Goal: Task Accomplishment & Management: Use online tool/utility

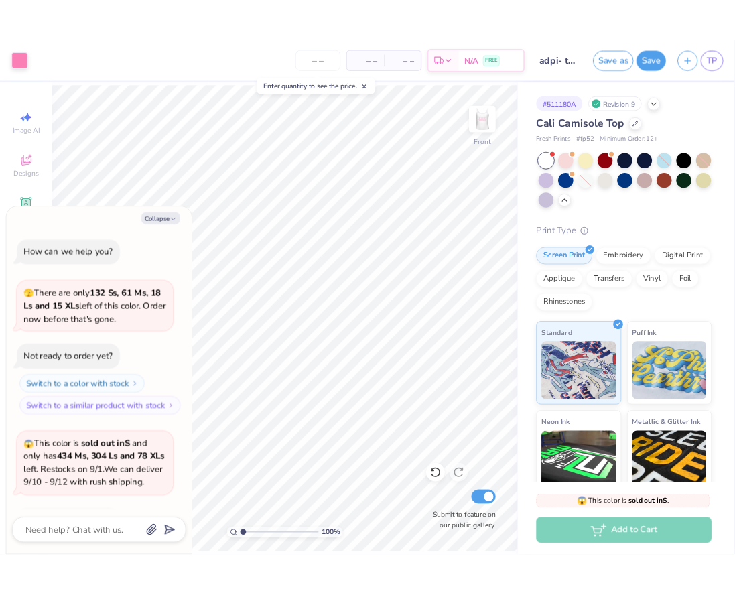
scroll to position [102, 0]
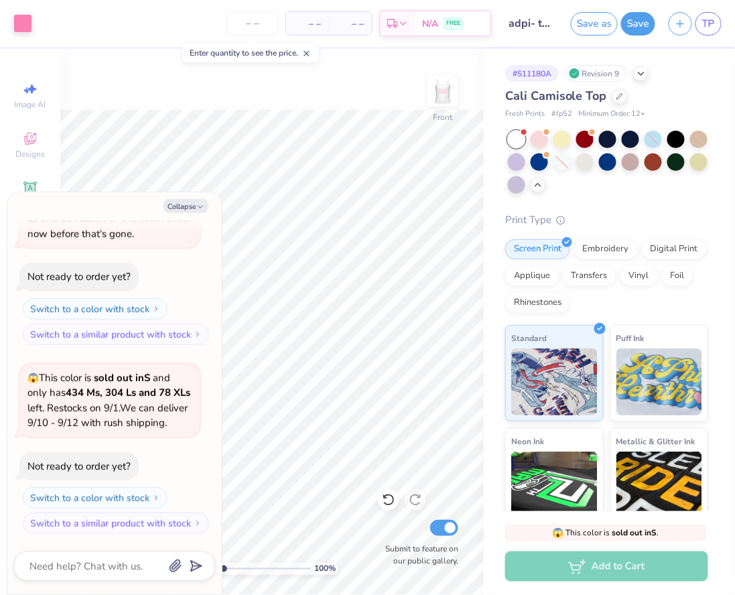
type textarea "x"
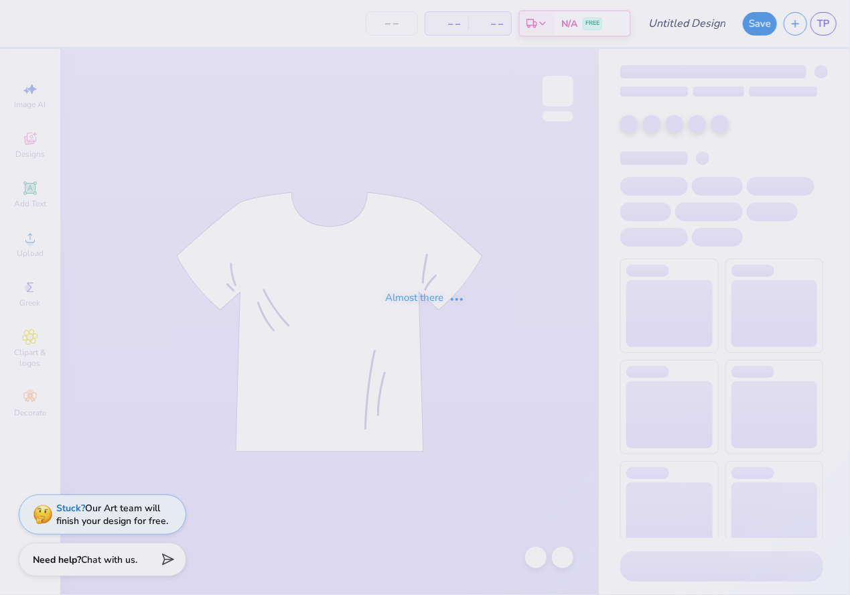
type input "adpi- theta iota"
type input "50"
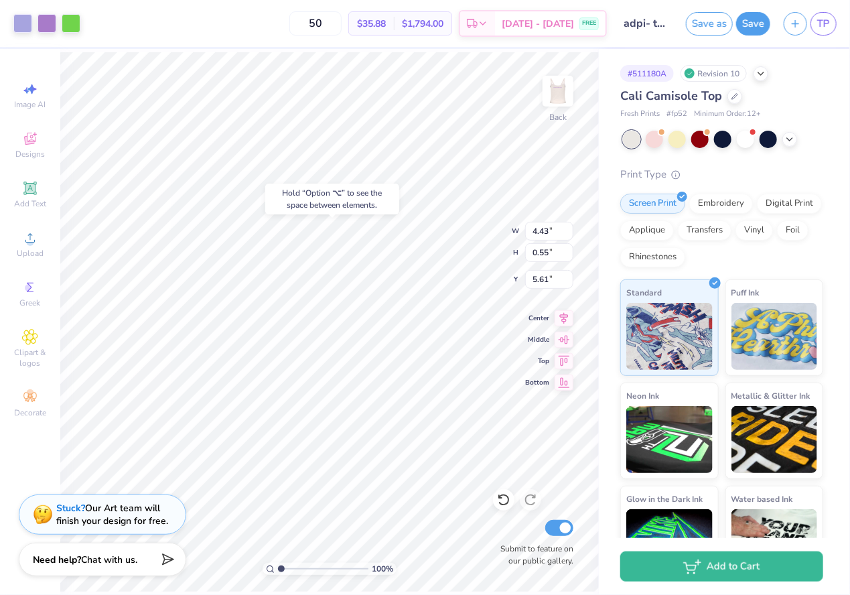
type input "1.72"
type input "5.44"
type input "4.42"
type input "0.67"
type input "5.43"
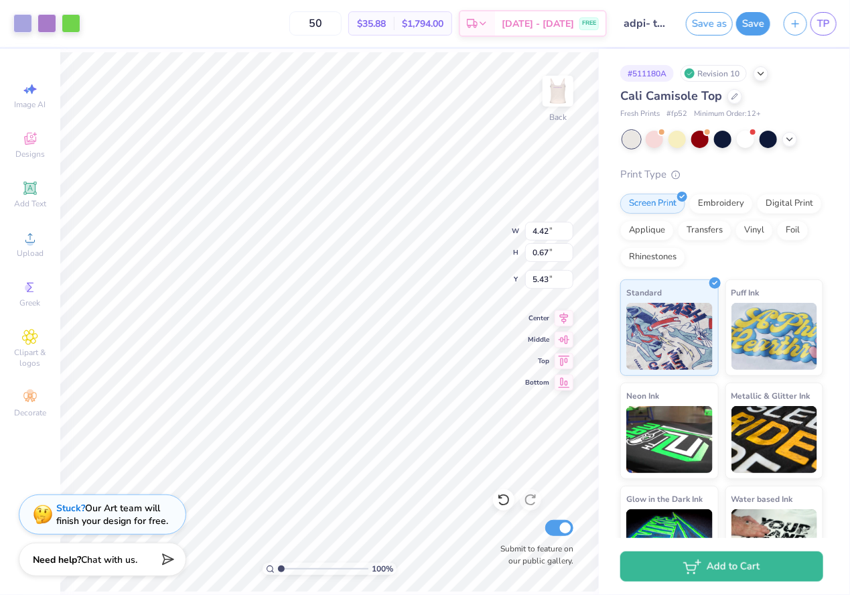
type input "4.43"
type input "0.55"
type input "5.50"
click at [564, 314] on icon at bounding box center [564, 316] width 19 height 16
type input "5.26"
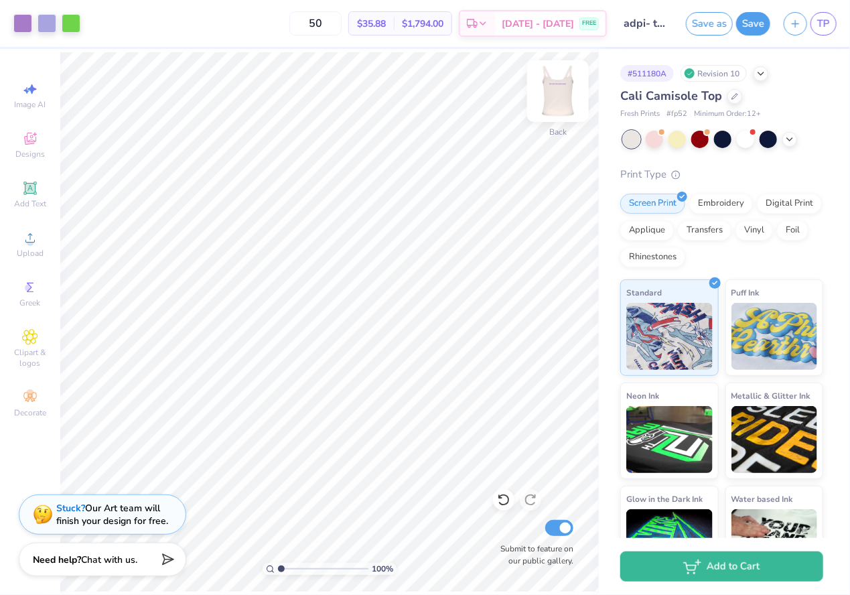
click at [569, 82] on img at bounding box center [558, 91] width 54 height 54
click at [564, 87] on img at bounding box center [558, 91] width 54 height 54
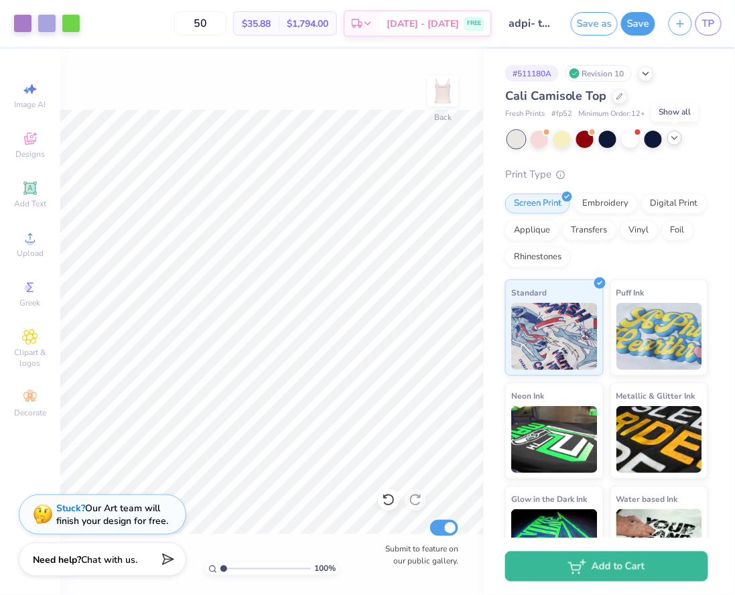
click at [673, 139] on icon at bounding box center [675, 138] width 11 height 11
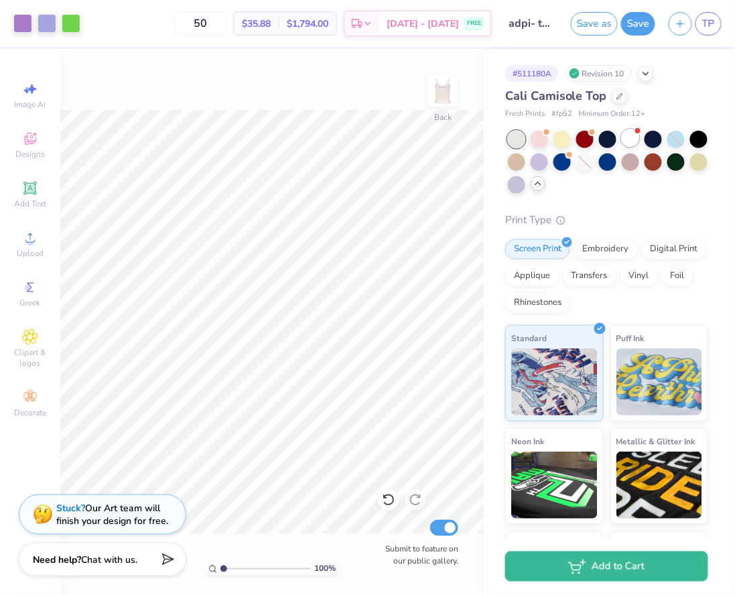
click at [640, 133] on span at bounding box center [637, 130] width 7 height 7
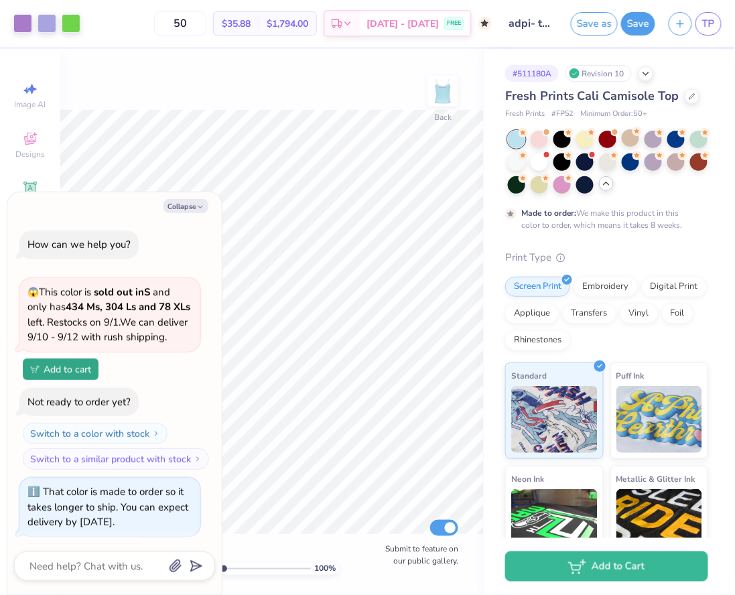
scroll to position [74, 0]
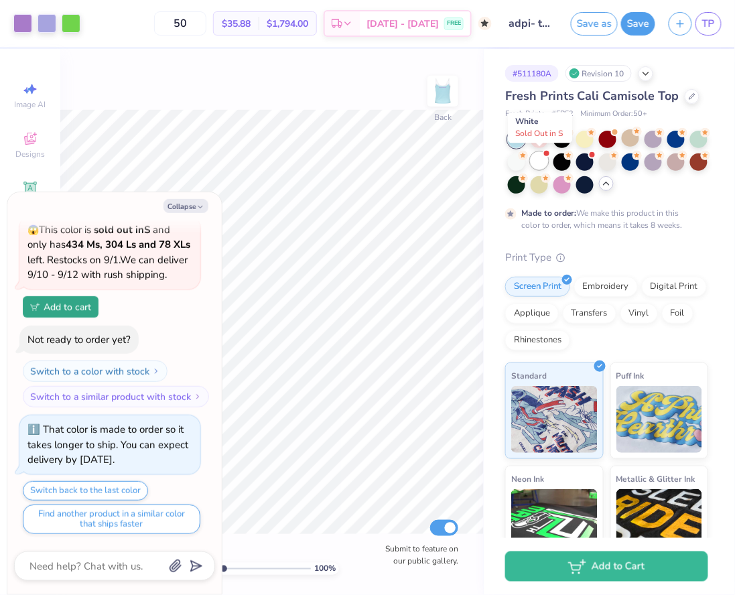
click at [531, 157] on div at bounding box center [539, 160] width 17 height 17
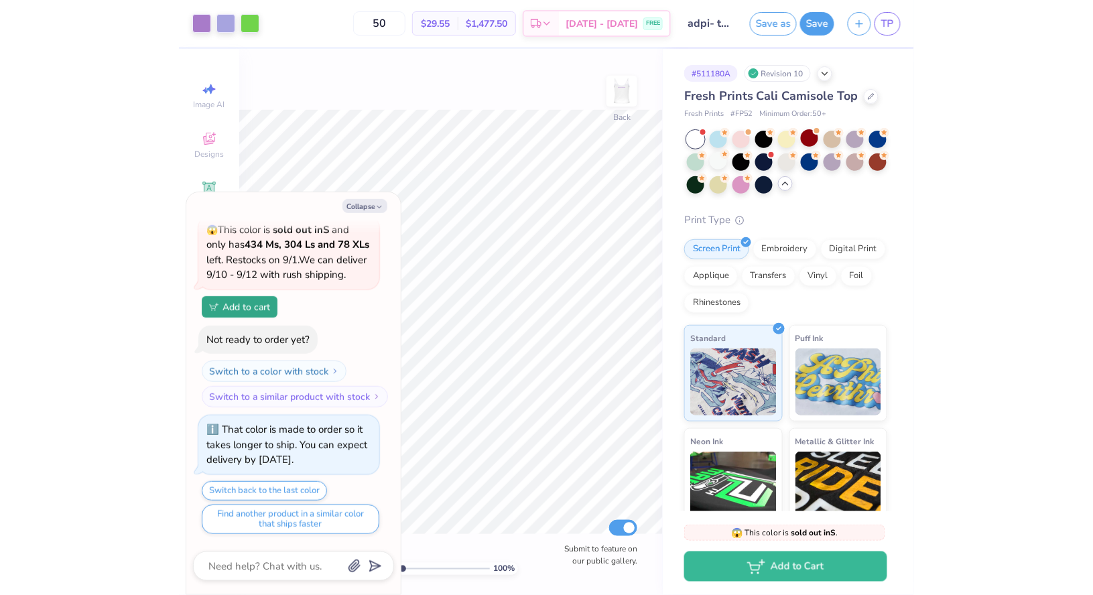
scroll to position [381, 0]
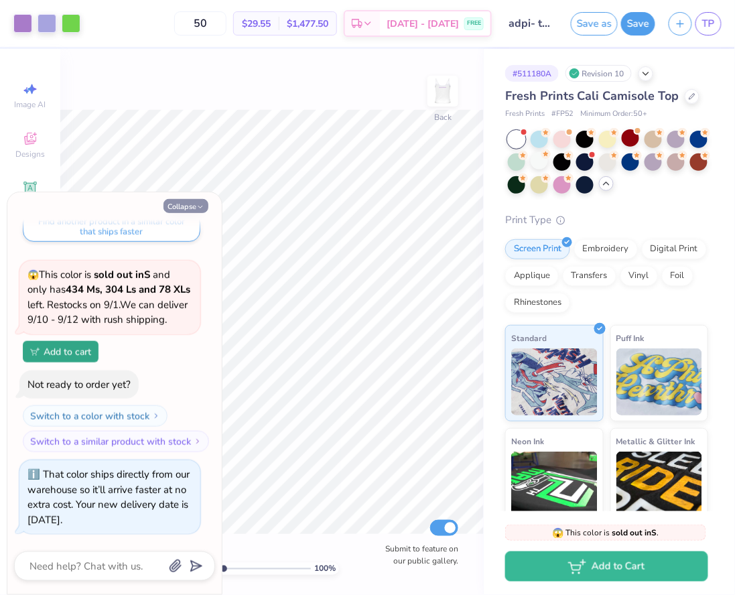
click at [180, 208] on button "Collapse" at bounding box center [186, 206] width 45 height 14
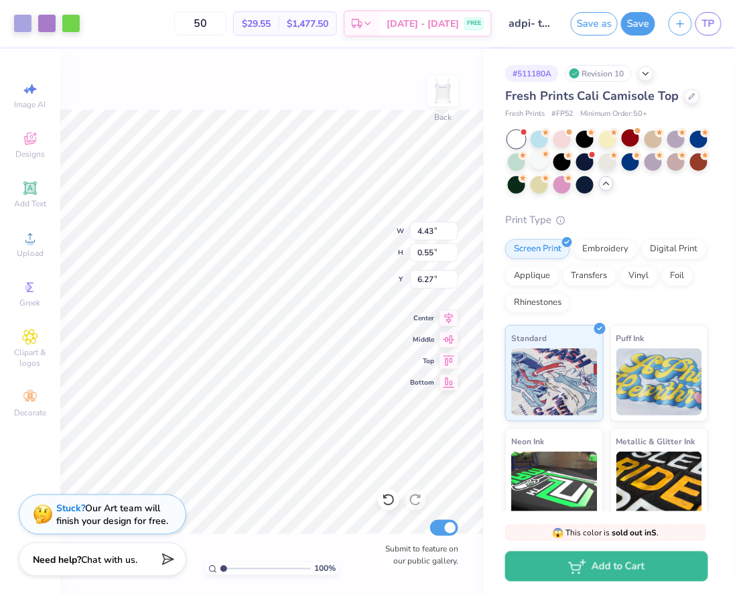
type input "6.04"
type input "8.60"
type input "0.60"
type input "4.42"
type input "6.63"
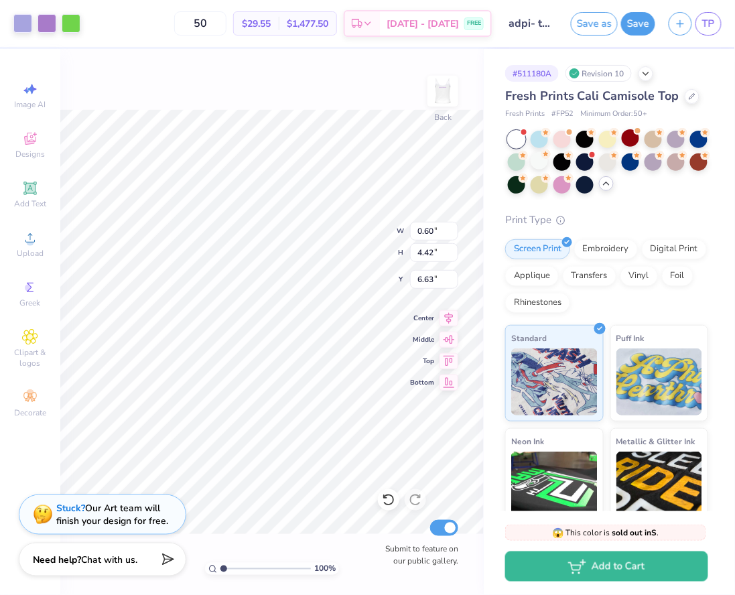
type input "2.58"
type input "2.88"
type input "0.59"
type input "2.58"
type input "5.32"
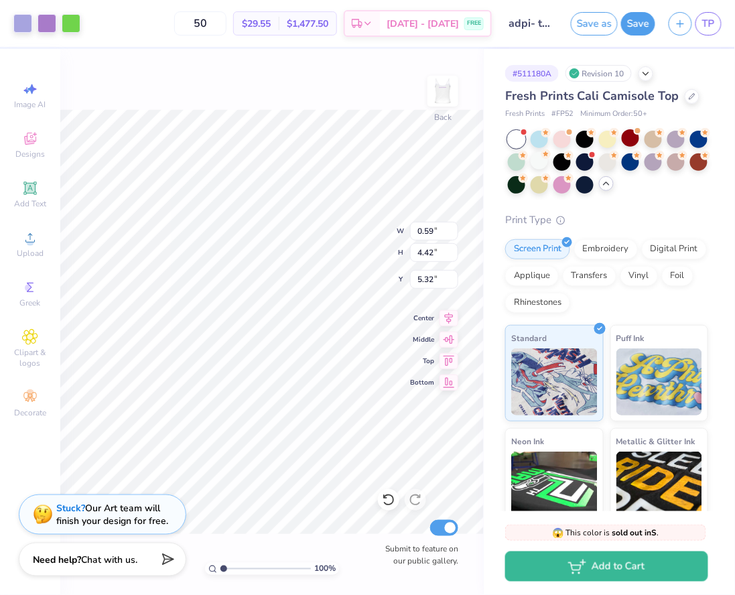
type input "4.43"
type input "0.57"
type input "7.27"
type input "7.00"
type input "2.00"
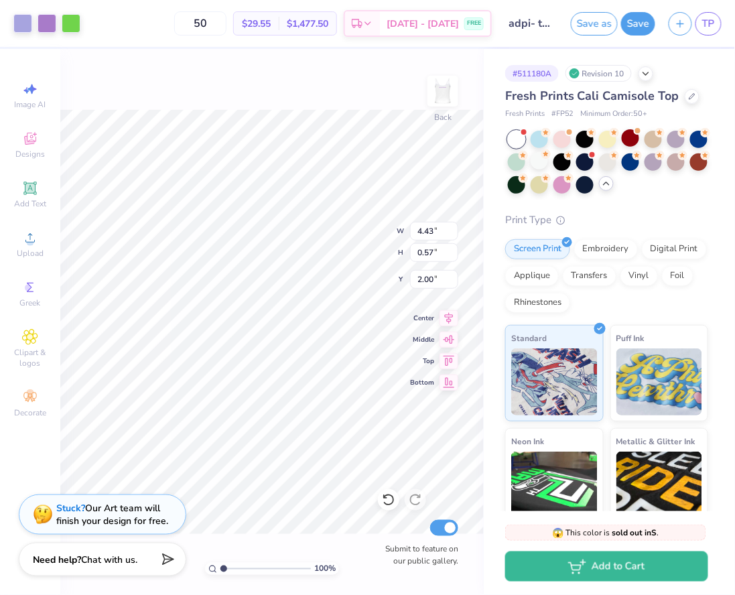
type input "0.56"
type input "1.96"
type input "2.02"
type input "0.60"
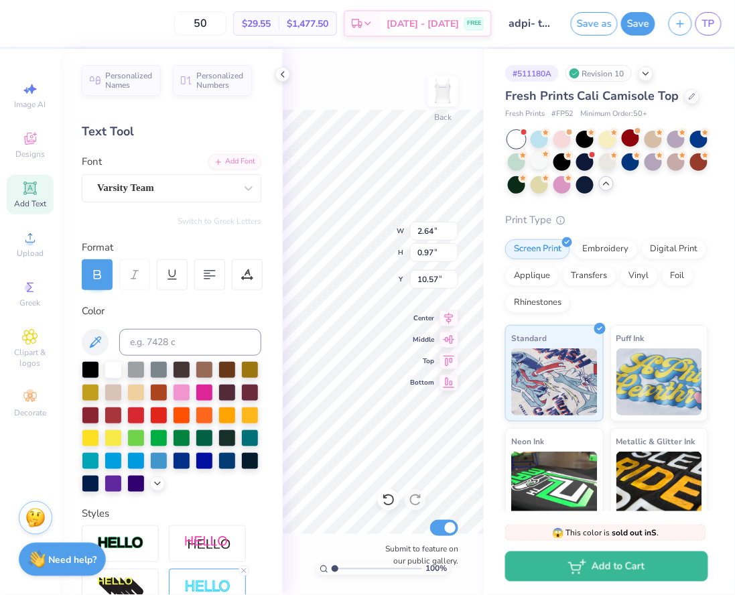
type input "11.45"
type input "12.61"
click at [288, 84] on div "100 % Back Submit to feature on our public gallery." at bounding box center [383, 322] width 201 height 546
click at [285, 75] on icon at bounding box center [282, 74] width 11 height 11
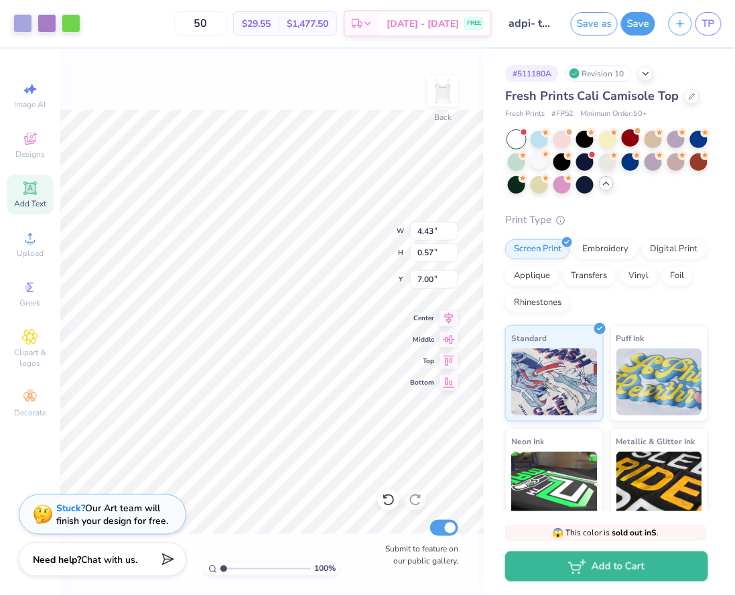
type input "6.71"
